Goal: Information Seeking & Learning: Get advice/opinions

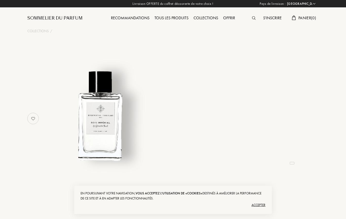
select select "FR"
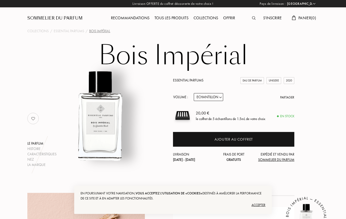
click at [218, 96] on select "Echantillon 10mL 100mL 150mL" at bounding box center [208, 97] width 29 height 8
select select "2"
click at [128, 16] on div "Recommandations" at bounding box center [130, 18] width 44 height 7
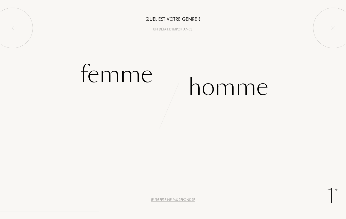
click at [109, 76] on div "Femme" at bounding box center [116, 74] width 72 height 34
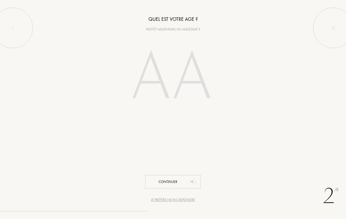
click at [154, 83] on input "number" at bounding box center [172, 77] width 109 height 87
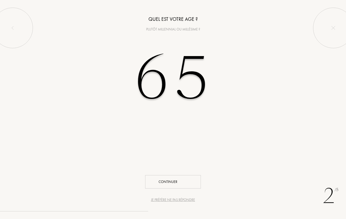
type input "65"
click at [167, 179] on div "Continuer" at bounding box center [173, 181] width 56 height 13
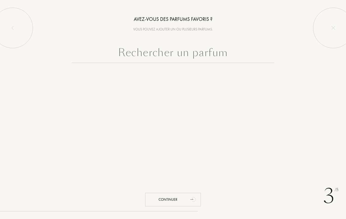
click at [127, 52] on input "text" at bounding box center [173, 54] width 203 height 18
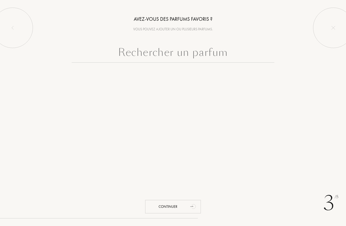
click at [110, 56] on input "text" at bounding box center [173, 54] width 203 height 18
click at [108, 52] on input "text" at bounding box center [173, 54] width 203 height 18
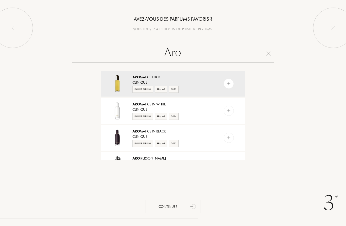
type input "Aro"
click at [113, 81] on img at bounding box center [117, 84] width 18 height 18
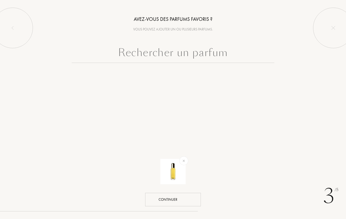
click at [166, 198] on div "Continuer" at bounding box center [173, 198] width 56 height 13
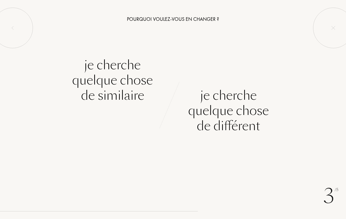
click at [234, 107] on div "Je cherche quelque chose de différent" at bounding box center [228, 111] width 81 height 46
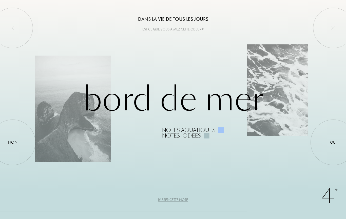
click at [333, 142] on div at bounding box center [333, 142] width 0 height 0
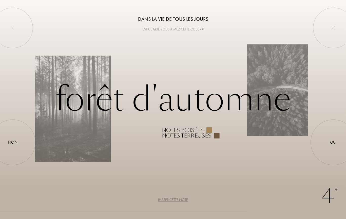
click at [333, 142] on div at bounding box center [333, 142] width 0 height 0
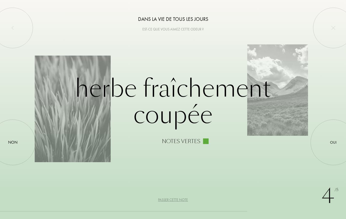
click at [333, 142] on div at bounding box center [333, 142] width 0 height 0
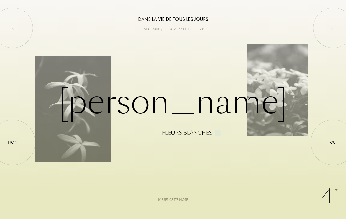
click at [333, 142] on div at bounding box center [333, 142] width 0 height 0
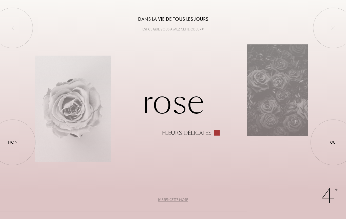
click at [333, 142] on div at bounding box center [333, 142] width 0 height 0
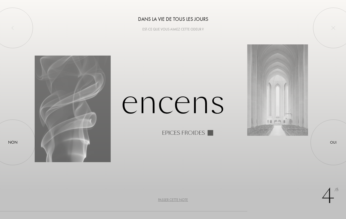
click at [14, 141] on div "Non" at bounding box center [12, 142] width 9 height 6
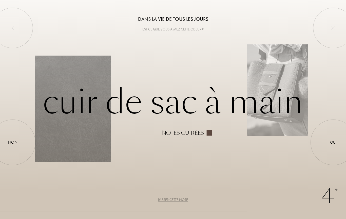
click at [331, 140] on div "Oui" at bounding box center [333, 142] width 7 height 6
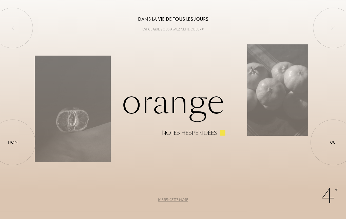
click at [333, 142] on div at bounding box center [333, 142] width 0 height 0
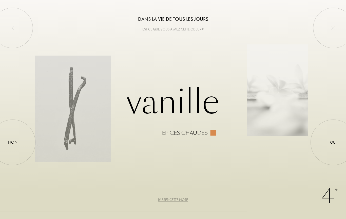
click at [13, 141] on div "Non" at bounding box center [12, 142] width 9 height 6
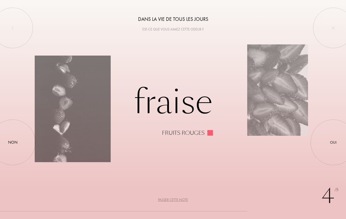
click at [333, 142] on div at bounding box center [333, 142] width 0 height 0
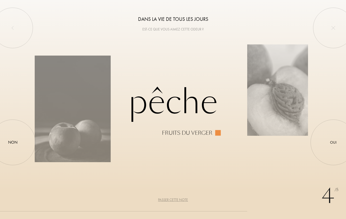
click at [334, 143] on div "Oui" at bounding box center [333, 142] width 7 height 6
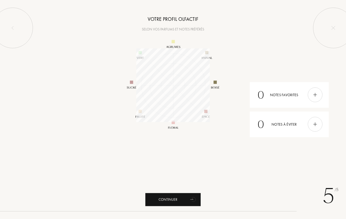
scroll to position [73, 73]
click at [172, 197] on div "Continuer" at bounding box center [173, 198] width 56 height 13
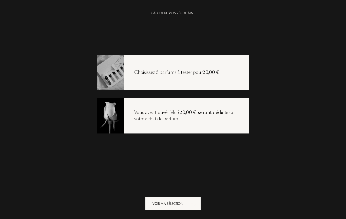
click at [177, 202] on div "Voir ma sélection" at bounding box center [173, 202] width 56 height 13
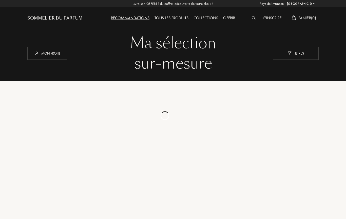
select select "FR"
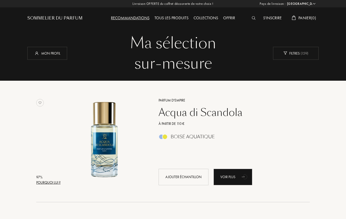
click at [169, 17] on div "Tous les produits" at bounding box center [171, 18] width 39 height 7
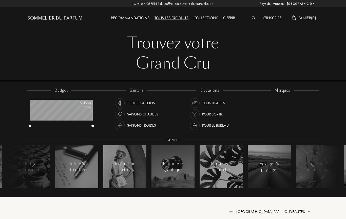
select select "FR"
click at [202, 16] on div "Collections" at bounding box center [206, 18] width 30 height 7
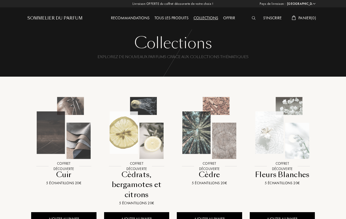
select select "FR"
